Goal: Find specific page/section: Find specific page/section

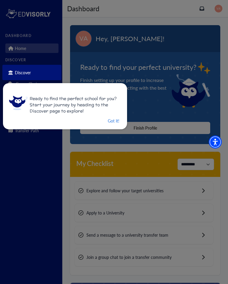
click at [227, 14] on div at bounding box center [114, 142] width 228 height 284
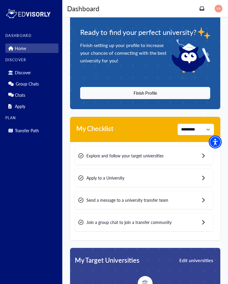
scroll to position [2, 0]
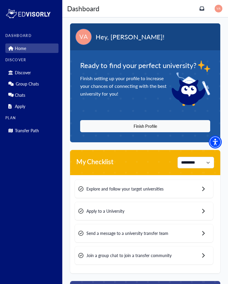
click at [42, 133] on link "Transfer Path" at bounding box center [31, 130] width 53 height 9
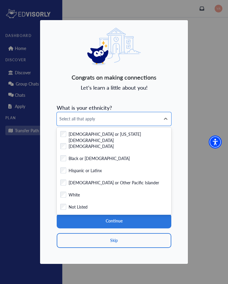
click at [57, 175] on div "Hispanic or Latinx" at bounding box center [114, 171] width 114 height 12
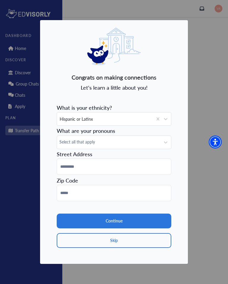
click at [155, 243] on button "Skip" at bounding box center [114, 240] width 114 height 15
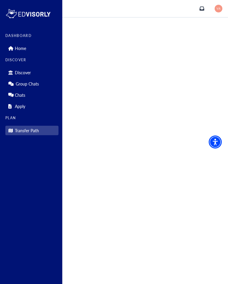
click at [26, 132] on p "Transfer Path" at bounding box center [27, 130] width 24 height 5
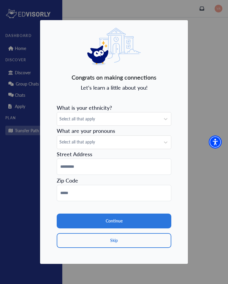
click at [138, 241] on button "Skip" at bounding box center [114, 240] width 114 height 15
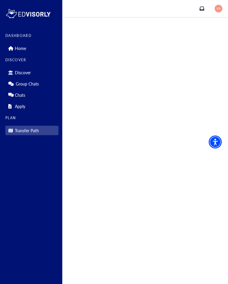
click at [31, 46] on link "Home" at bounding box center [31, 48] width 53 height 9
